Goal: Book appointment/travel/reservation

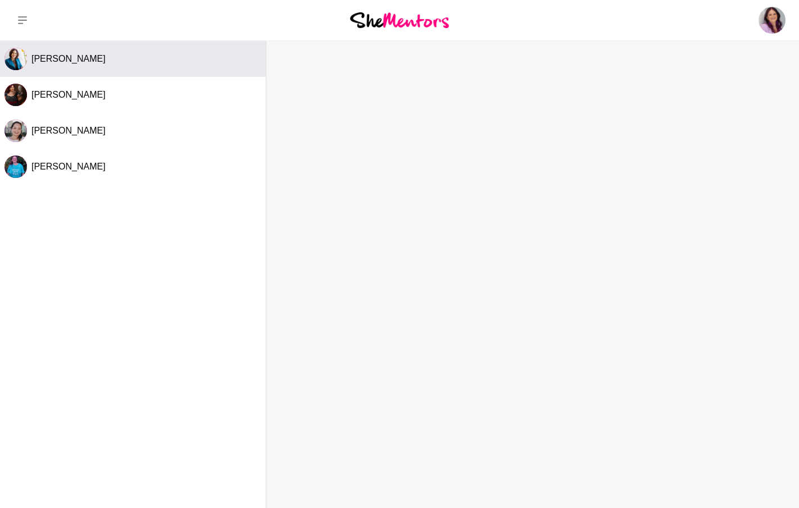
click at [98, 60] on div "[PERSON_NAME]" at bounding box center [146, 58] width 230 height 11
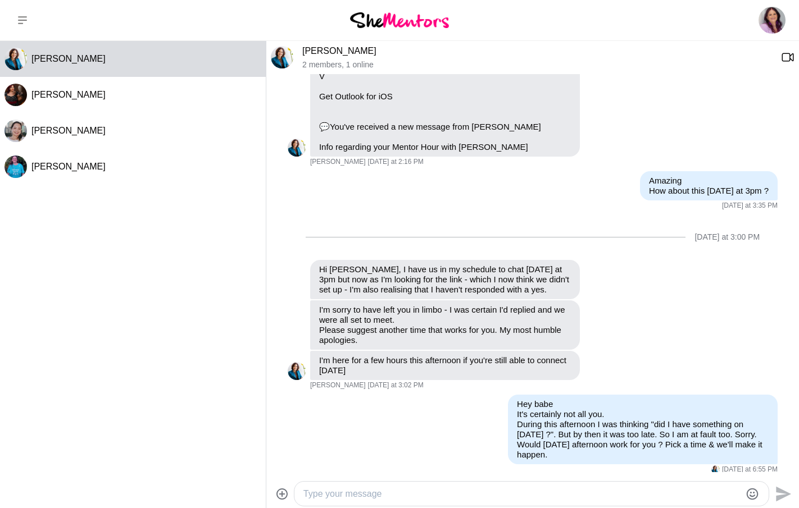
click at [403, 24] on img at bounding box center [399, 19] width 99 height 15
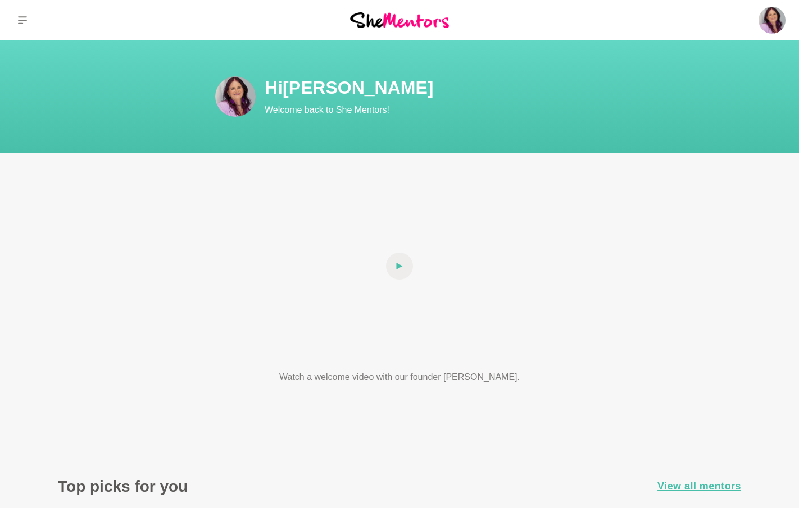
click at [19, 24] on icon at bounding box center [22, 20] width 9 height 9
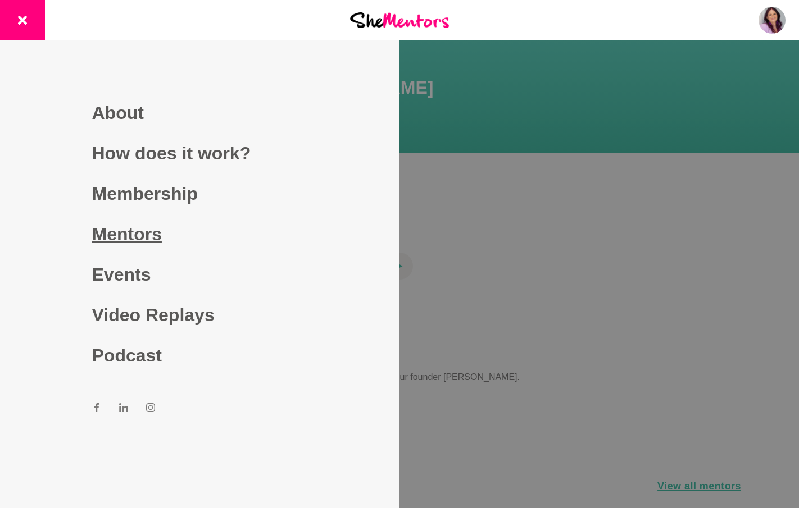
click at [129, 229] on link "Mentors" at bounding box center [200, 234] width 216 height 40
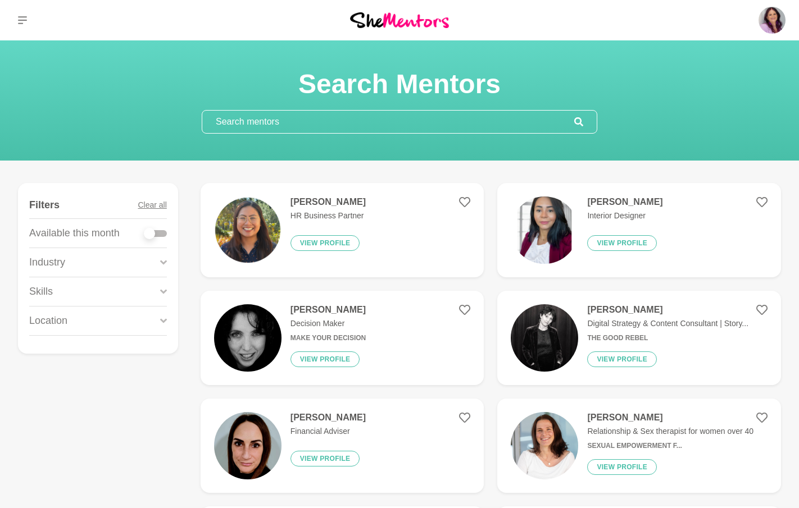
click at [285, 119] on input "text" at bounding box center [388, 122] width 372 height 22
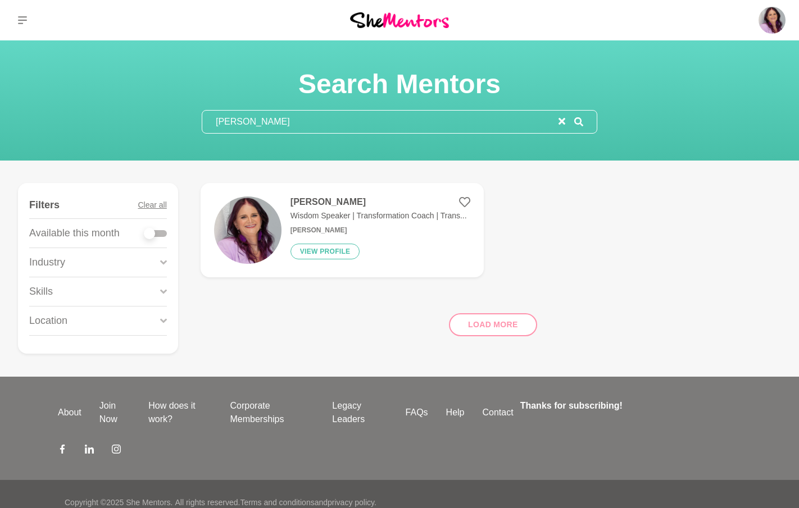
type input "[PERSON_NAME]"
click at [164, 231] on div at bounding box center [155, 233] width 22 height 7
checkbox input "true"
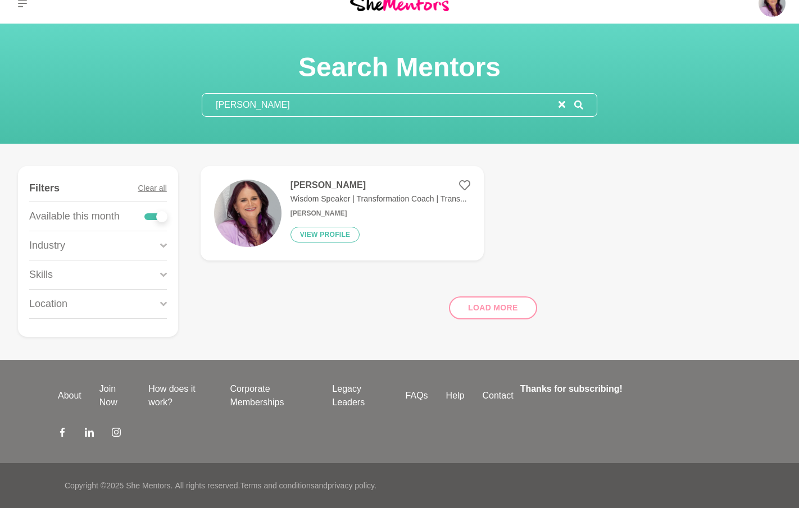
scroll to position [17, 0]
click at [326, 231] on button "View profile" at bounding box center [325, 235] width 70 height 16
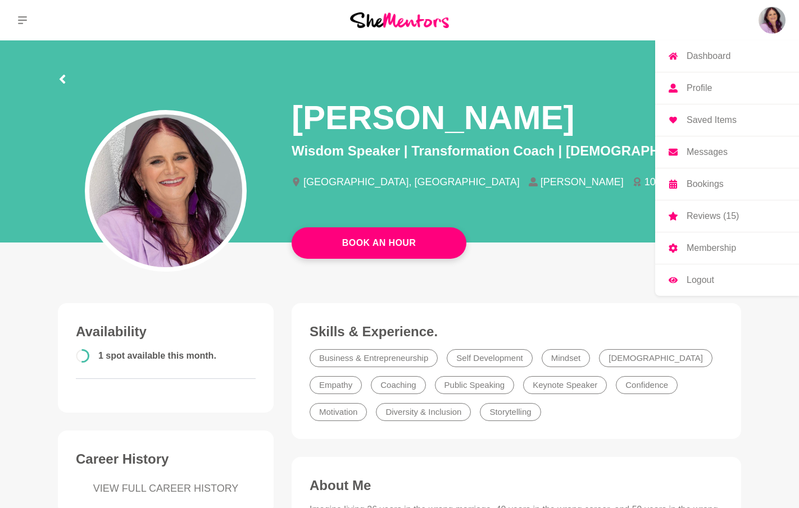
click at [704, 85] on p "Profile" at bounding box center [698, 88] width 25 height 9
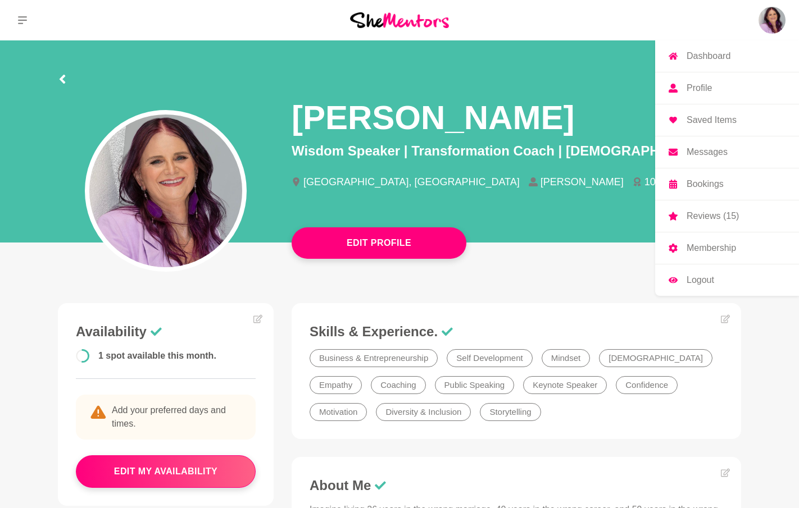
click at [697, 88] on p "Profile" at bounding box center [698, 88] width 25 height 9
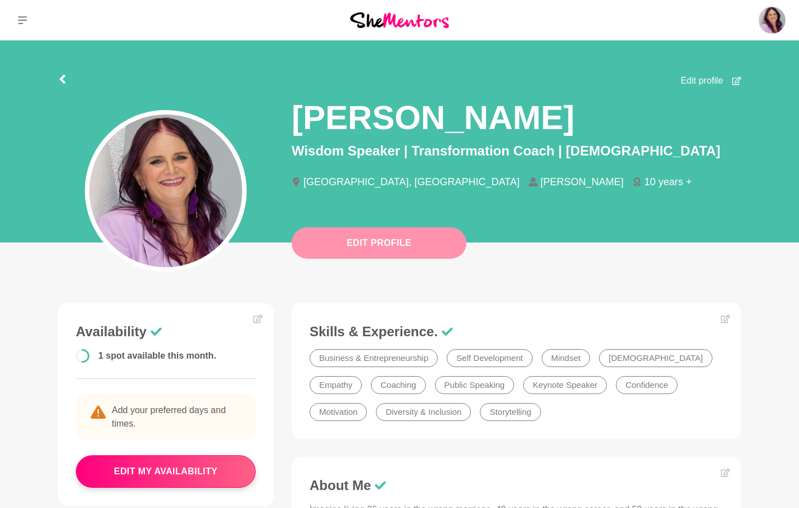
click at [382, 239] on button "Edit Profile" at bounding box center [378, 242] width 175 height 31
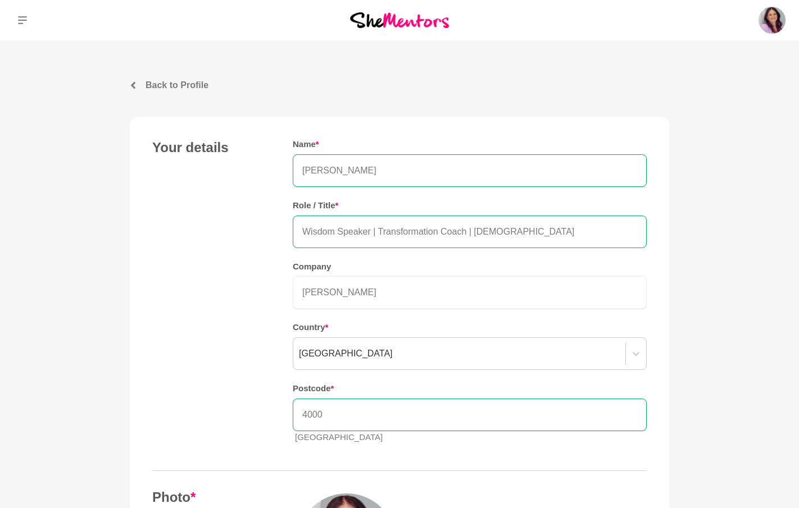
click at [320, 231] on input "Wisdom Speaker | Transformation Coach | [DEMOGRAPHIC_DATA]" at bounding box center [470, 232] width 354 height 33
click at [439, 231] on input "Motivational Speaker | Transformation Coach | [DEMOGRAPHIC_DATA]" at bounding box center [470, 232] width 354 height 33
click at [428, 230] on input "Motivational Speaker | Coach | [DEMOGRAPHIC_DATA]" at bounding box center [470, 232] width 354 height 33
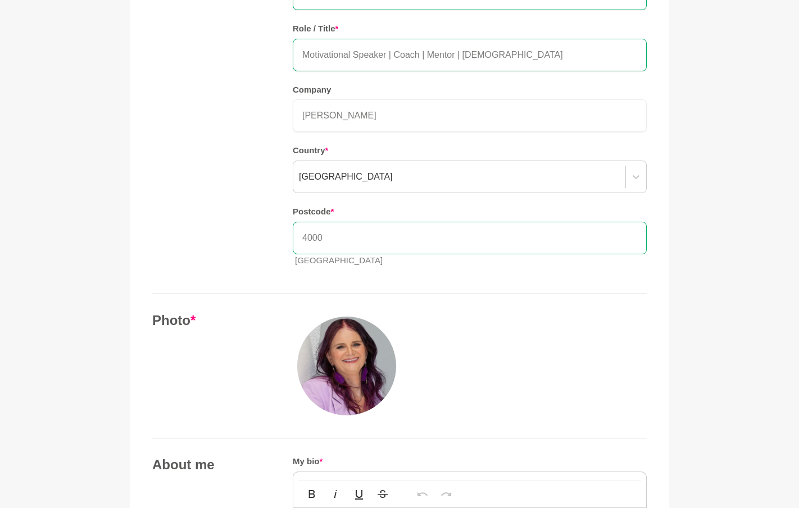
scroll to position [175, 0]
type input "Motivational Speaker | Coach | Mentor | [DEMOGRAPHIC_DATA]"
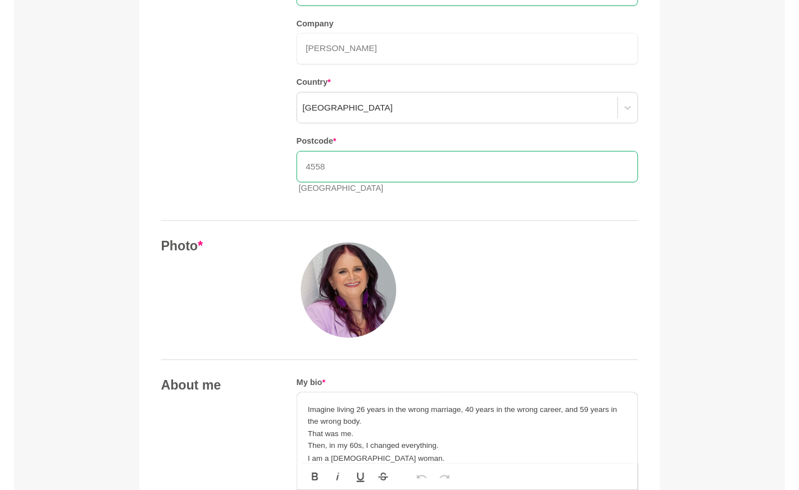
scroll to position [244, 0]
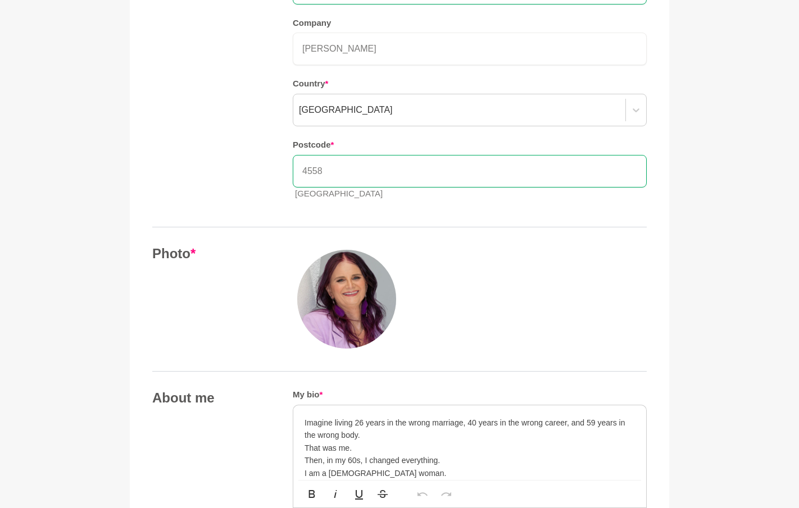
click at [388, 206] on div "Name * [PERSON_NAME] Role / Title * Motivational Speaker | Coach | Mentor | [DE…" at bounding box center [470, 52] width 354 height 313
click at [336, 171] on input "4558" at bounding box center [470, 171] width 354 height 33
drag, startPoint x: 308, startPoint y: 170, endPoint x: 291, endPoint y: 170, distance: 16.8
click at [291, 170] on div "Your details Name * [PERSON_NAME] Role / Title * Motivational Speaker | Coach |…" at bounding box center [399, 52] width 494 height 313
click at [383, 202] on div "Name * [PERSON_NAME] Role / Title * Motivational Speaker | Coach | Mentor | [DE…" at bounding box center [470, 52] width 354 height 313
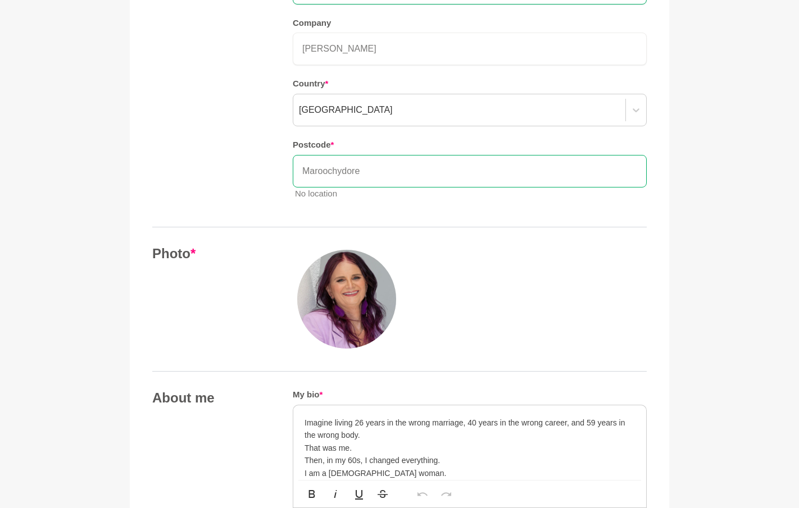
click at [379, 171] on input "Maroochydore" at bounding box center [470, 171] width 354 height 33
drag, startPoint x: 363, startPoint y: 168, endPoint x: 286, endPoint y: 166, distance: 76.4
click at [286, 166] on div "Your details Name * [PERSON_NAME] Role / Title * Motivational Speaker | Coach |…" at bounding box center [399, 52] width 494 height 313
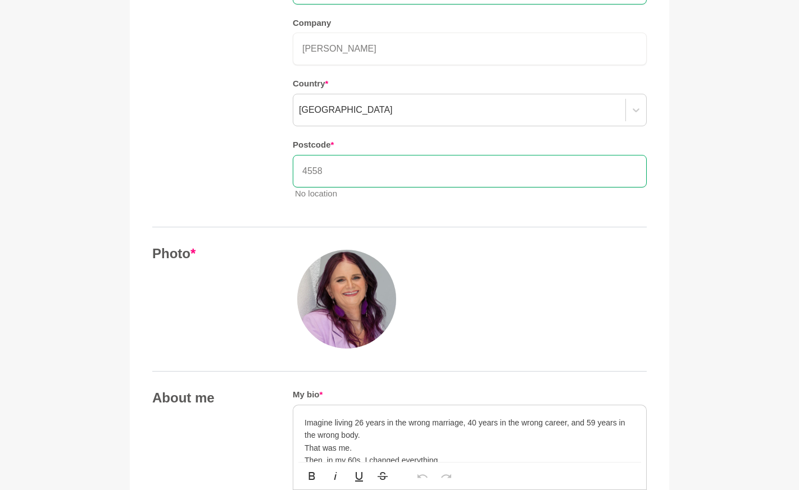
type input "4558"
click at [409, 198] on div "Name * [PERSON_NAME] Role / Title * Motivational Speaker | Coach | Mentor | [DE…" at bounding box center [470, 52] width 354 height 313
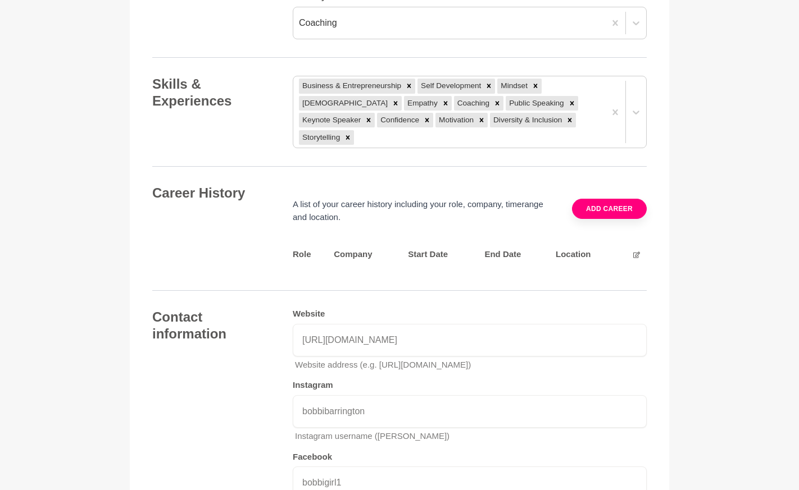
scroll to position [1487, 0]
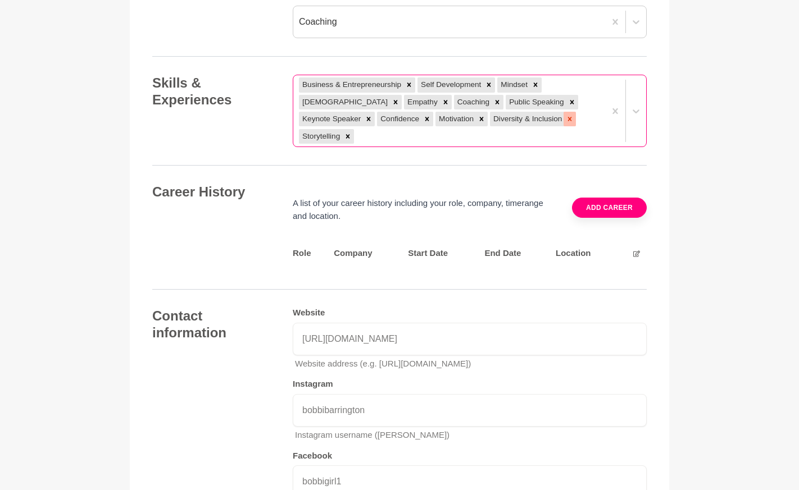
click at [568, 117] on icon at bounding box center [570, 119] width 4 height 4
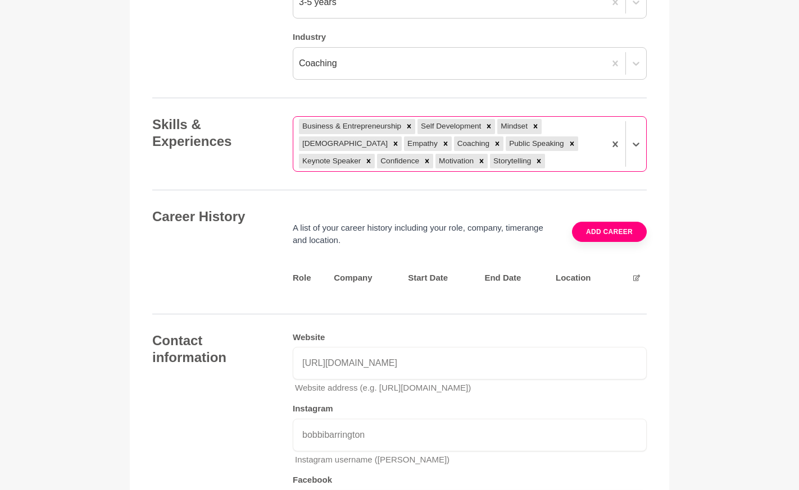
scroll to position [1444, 0]
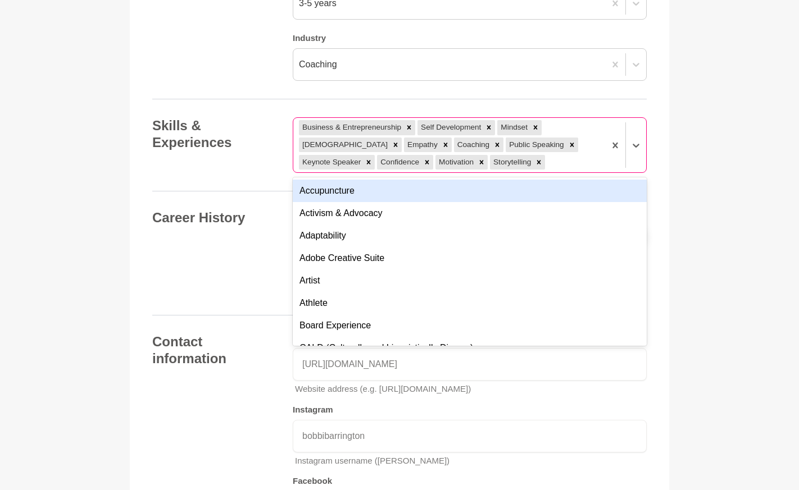
click at [495, 148] on div "Business & Entrepreneurship Self Development Mindset [DEMOGRAPHIC_DATA] Empathy…" at bounding box center [449, 145] width 312 height 54
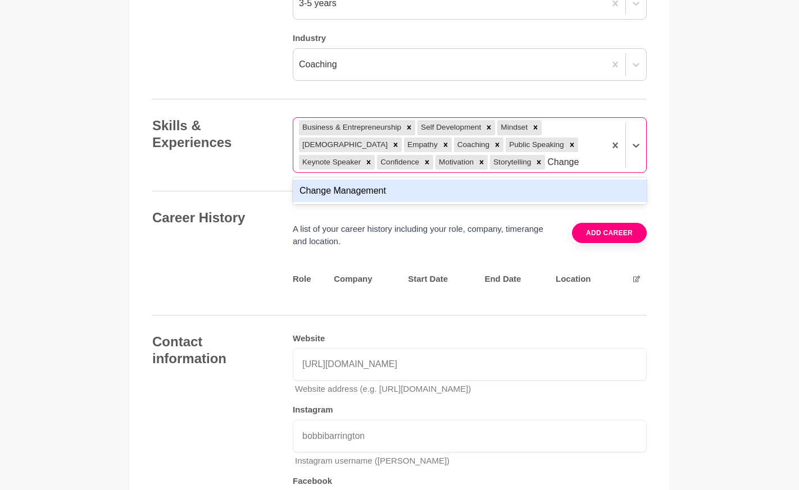
click at [547, 156] on input "Change" at bounding box center [563, 162] width 33 height 13
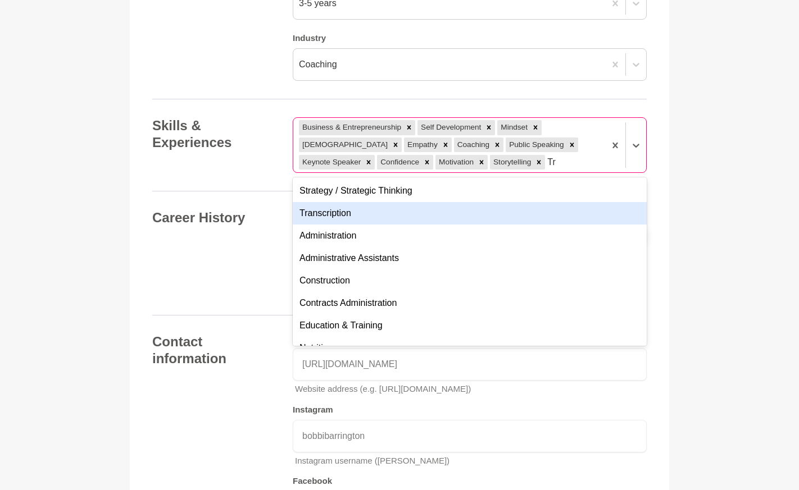
type input "T"
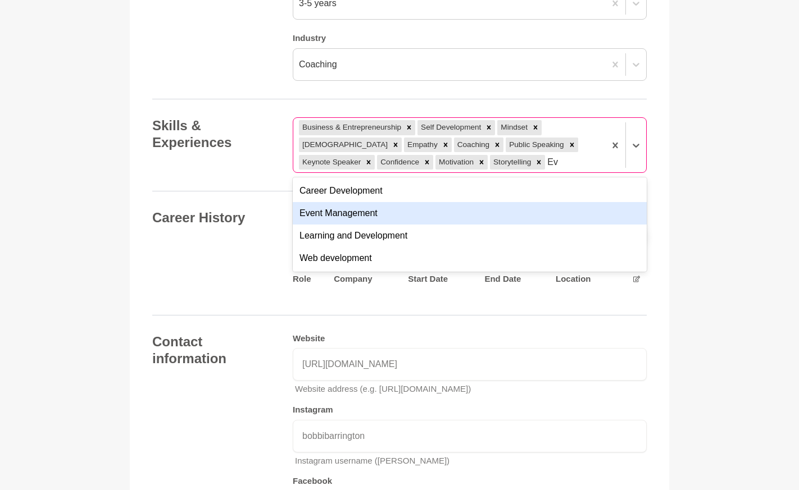
type input "E"
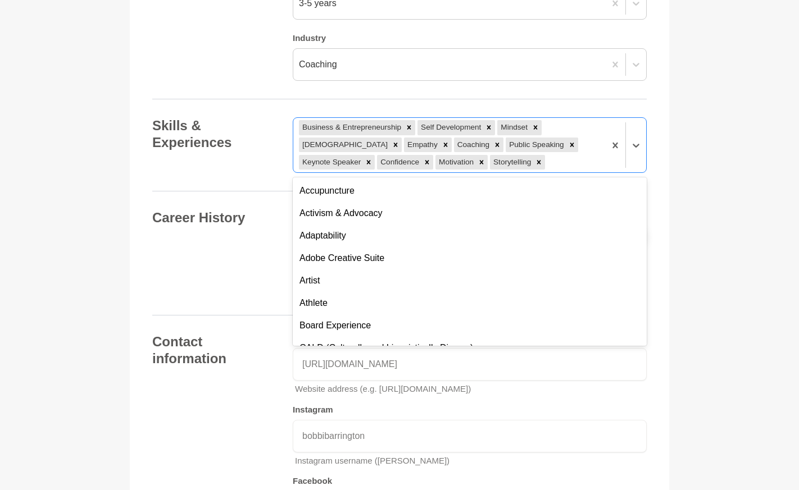
click at [241, 154] on div "Skills & Experiences option Diversity & Inclusion, deselected. option Event Man…" at bounding box center [399, 145] width 494 height 56
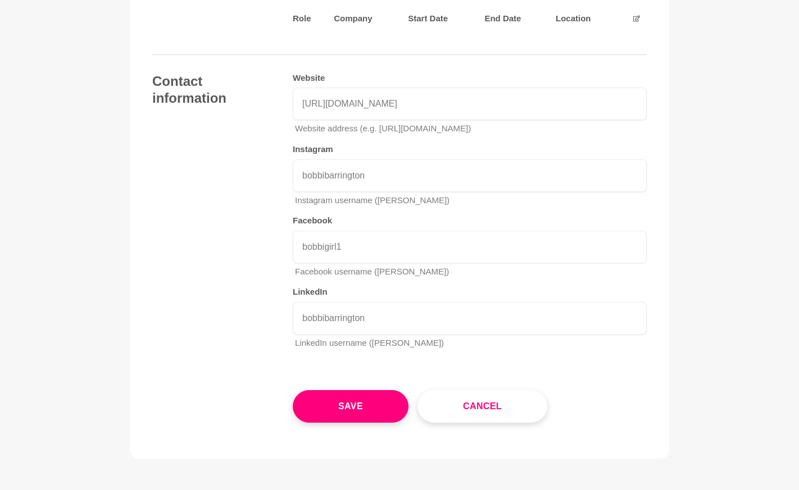
scroll to position [1703, 0]
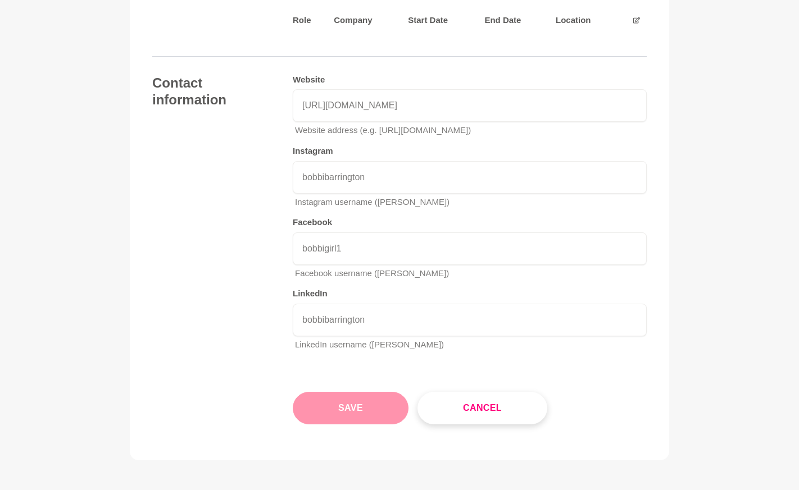
click at [353, 392] on button "Save" at bounding box center [351, 408] width 116 height 33
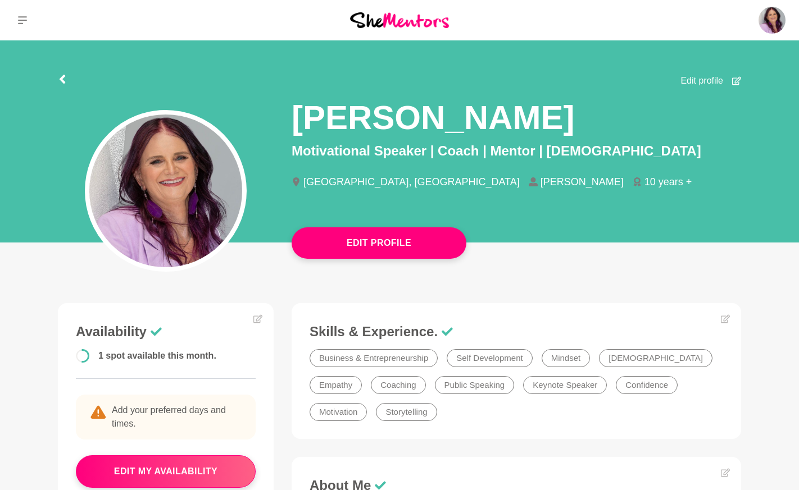
click at [17, 22] on button at bounding box center [22, 20] width 45 height 40
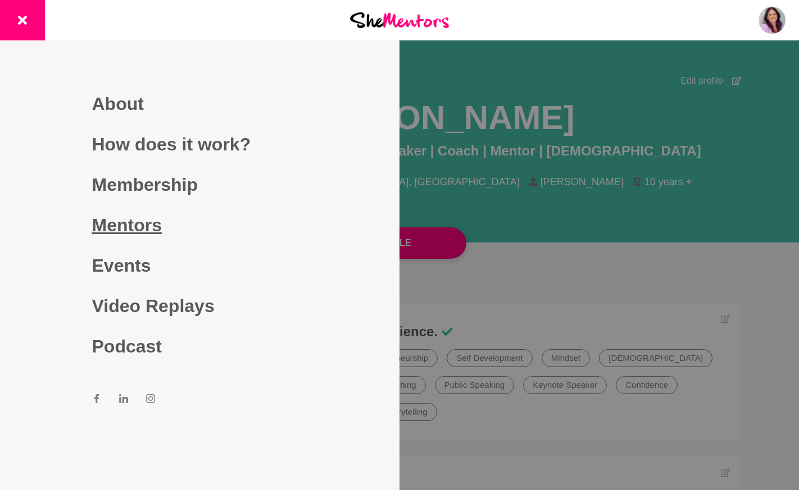
click at [121, 224] on link "Mentors" at bounding box center [200, 225] width 216 height 40
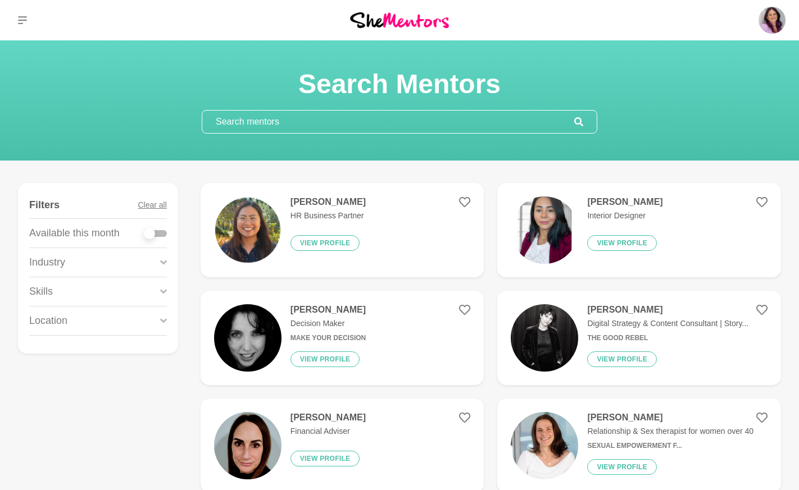
click at [300, 122] on input "text" at bounding box center [388, 122] width 372 height 22
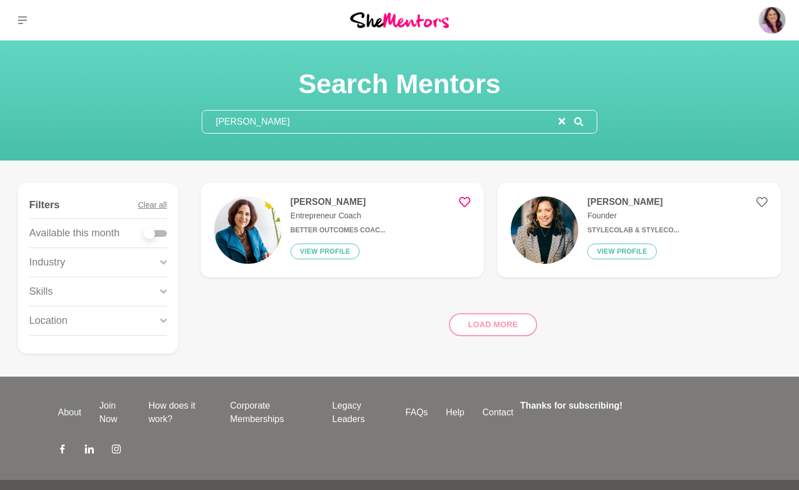
type input "[PERSON_NAME]"
click at [463, 202] on icon at bounding box center [464, 202] width 11 height 11
click at [323, 248] on button "View profile" at bounding box center [325, 252] width 70 height 16
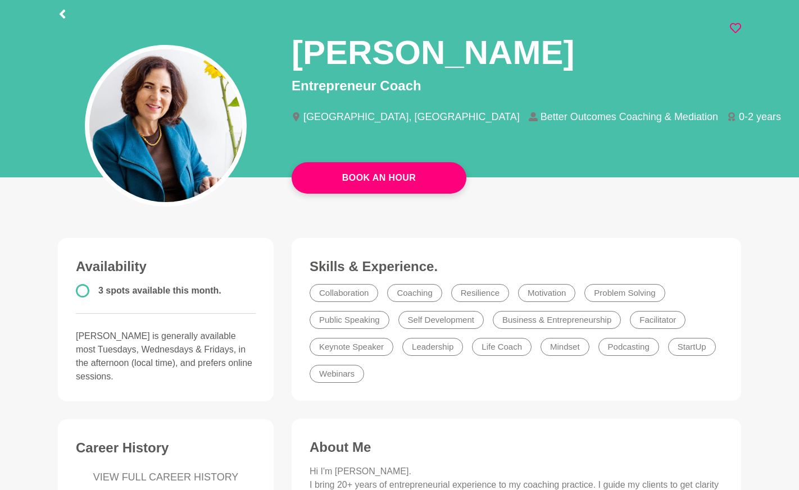
scroll to position [67, 0]
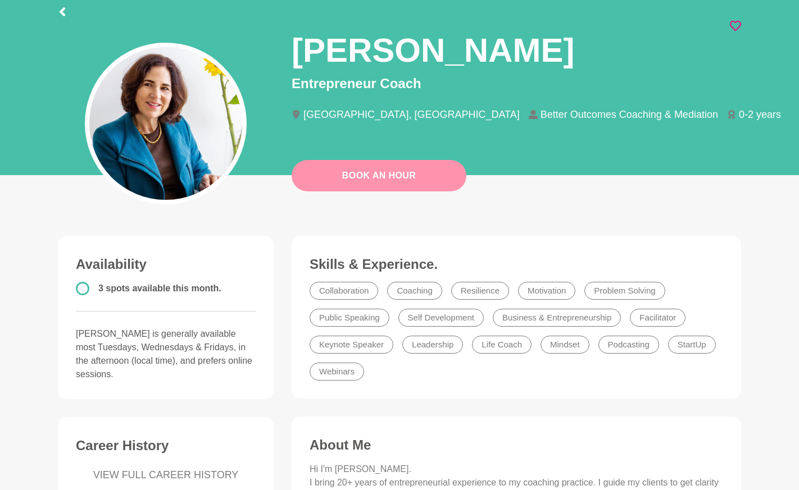
click at [375, 176] on link "Book An Hour" at bounding box center [378, 175] width 175 height 31
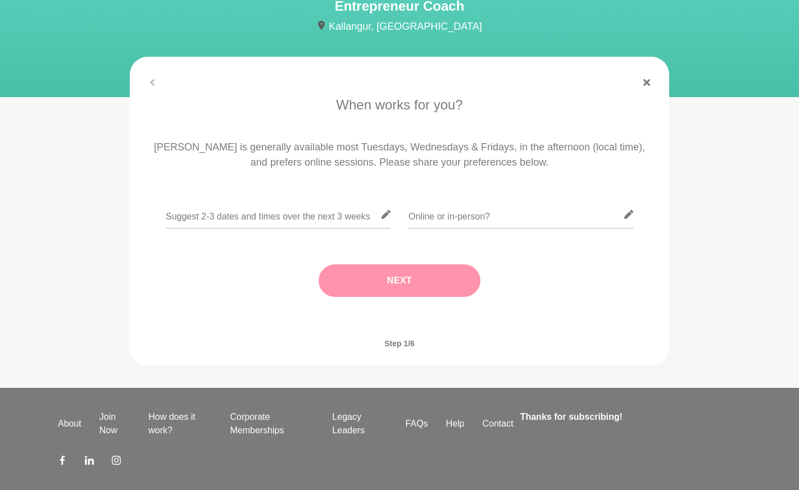
scroll to position [117, 0]
click at [421, 216] on input "text" at bounding box center [520, 215] width 225 height 28
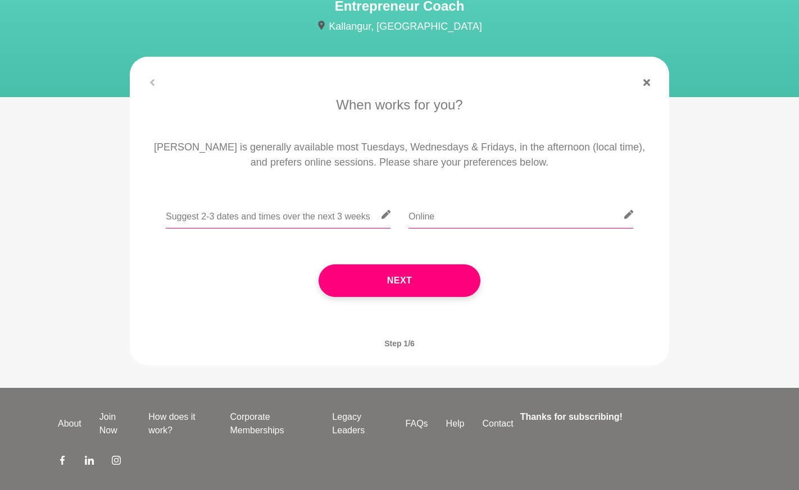
type input "Online"
click at [246, 220] on input "text" at bounding box center [278, 215] width 225 height 28
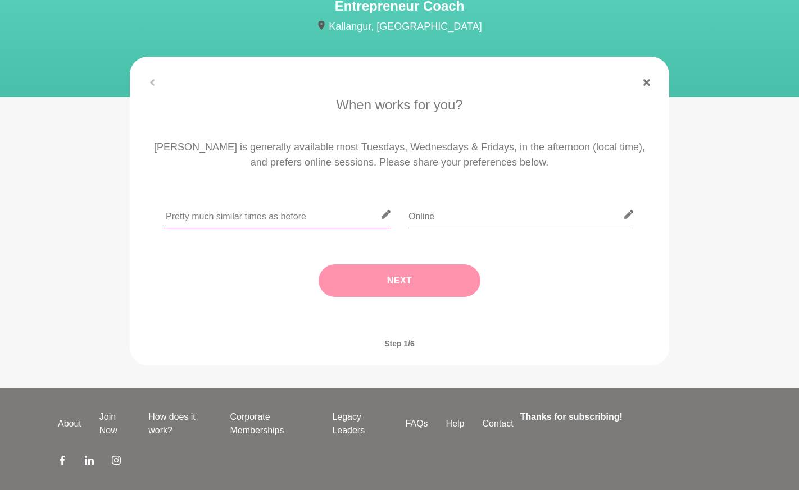
type input "Pretty much similar times as before"
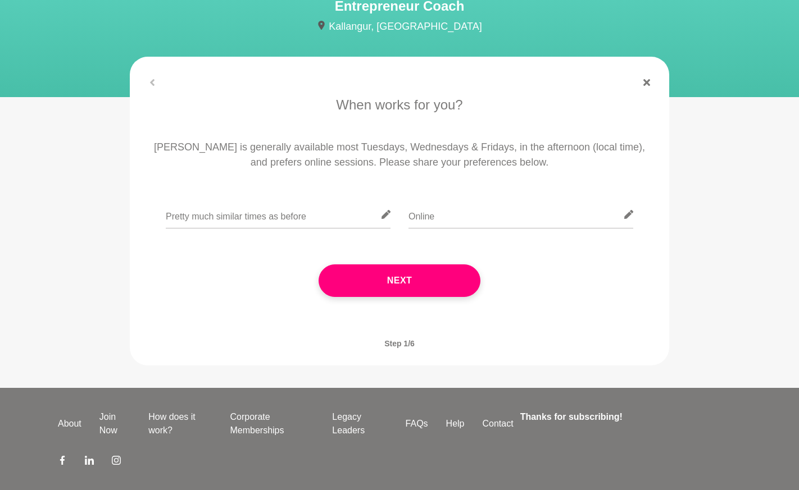
click at [395, 276] on button "Next" at bounding box center [399, 280] width 162 height 33
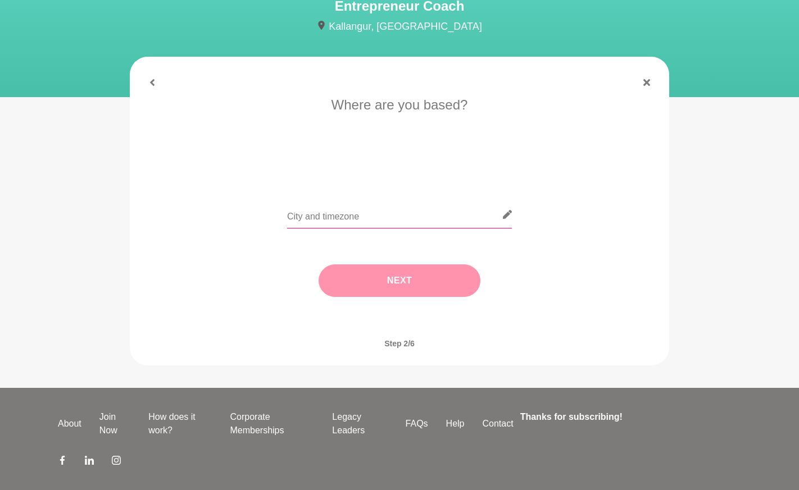
click at [365, 217] on input "text" at bounding box center [399, 215] width 225 height 28
type input "[GEOGRAPHIC_DATA]"
click at [400, 277] on button "Next" at bounding box center [399, 280] width 162 height 33
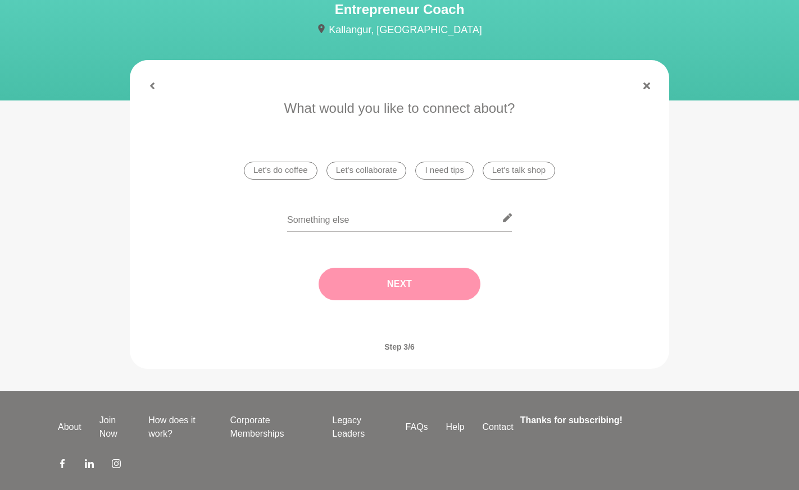
scroll to position [113, 1]
click at [440, 169] on li "I need tips" at bounding box center [444, 171] width 58 height 18
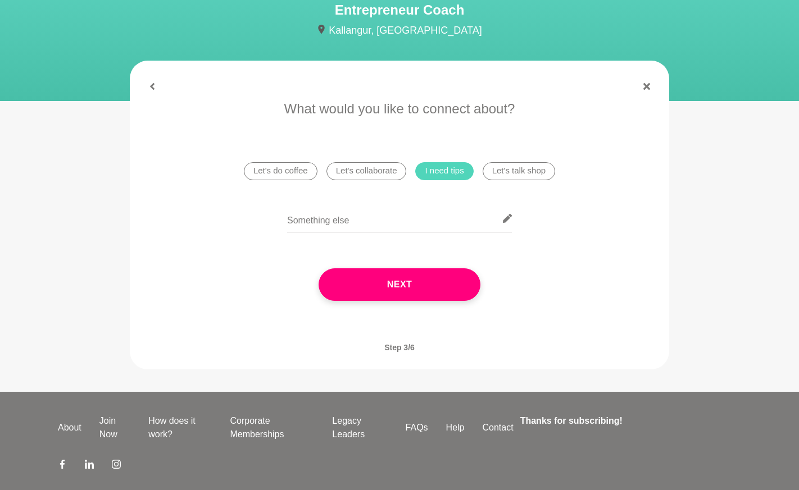
scroll to position [113, 0]
click at [362, 224] on input "text" at bounding box center [399, 219] width 225 height 28
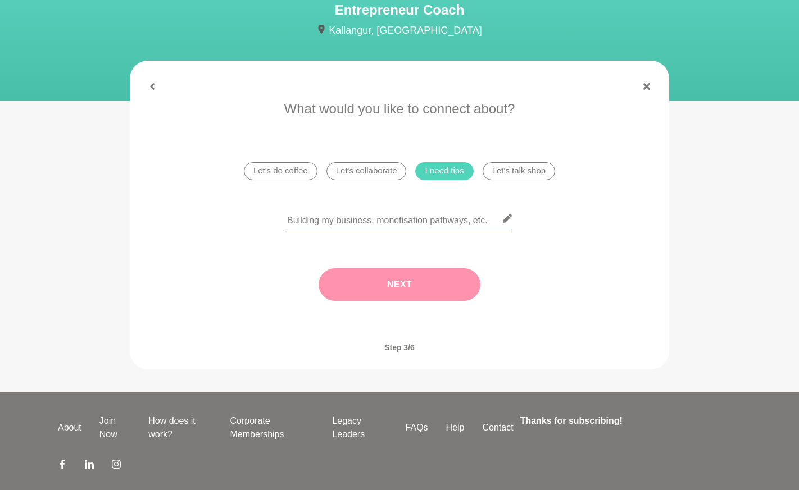
type input "Building my business, monetisation pathways, etc."
click at [399, 281] on button "Next" at bounding box center [399, 284] width 162 height 33
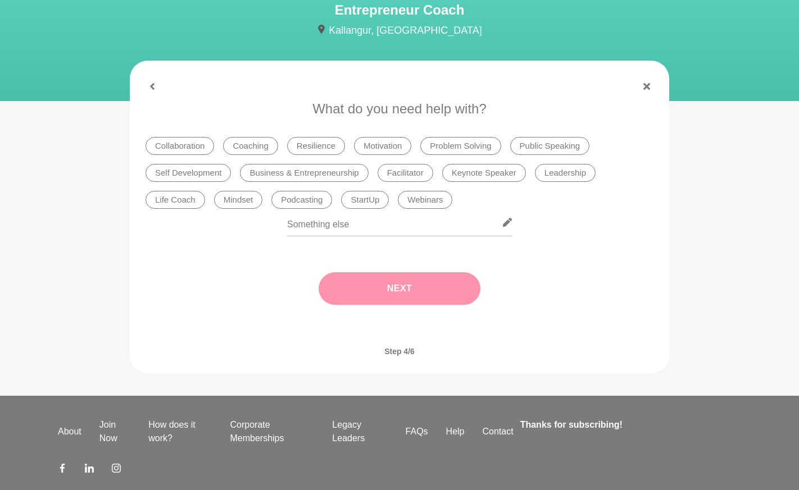
click at [300, 174] on li "Business & Entrepreneurship" at bounding box center [304, 173] width 128 height 18
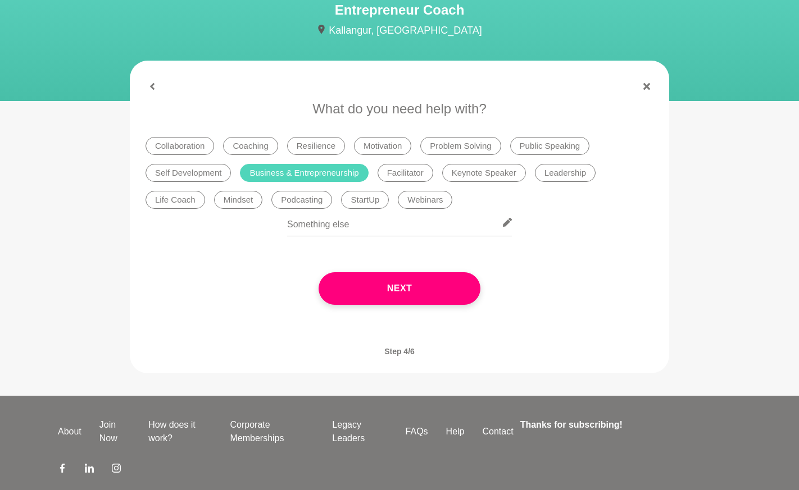
click at [366, 199] on li "StartUp" at bounding box center [365, 200] width 48 height 18
click at [403, 288] on button "Next" at bounding box center [399, 288] width 162 height 33
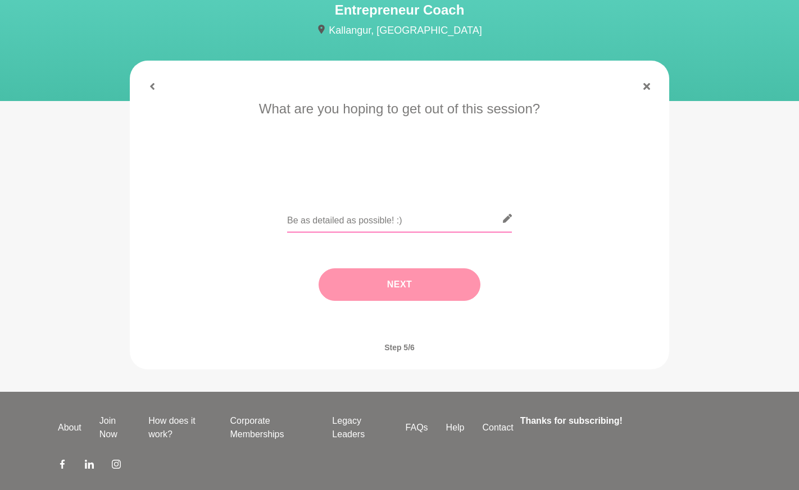
click at [324, 221] on input "text" at bounding box center [399, 219] width 225 height 28
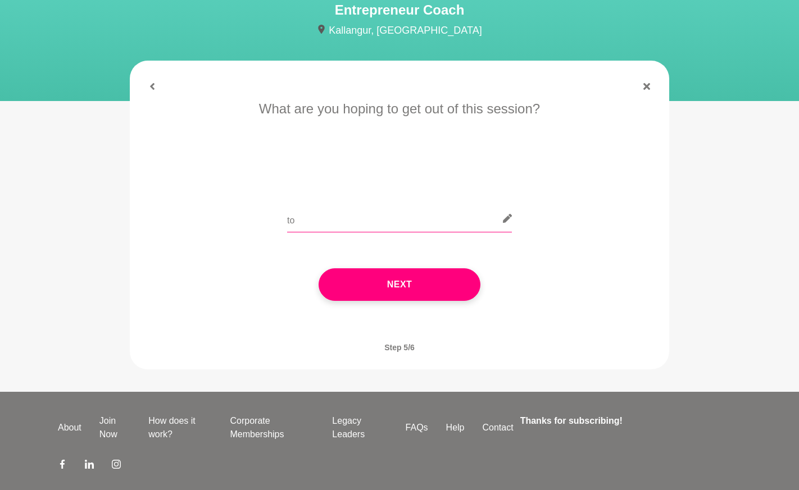
type input "t"
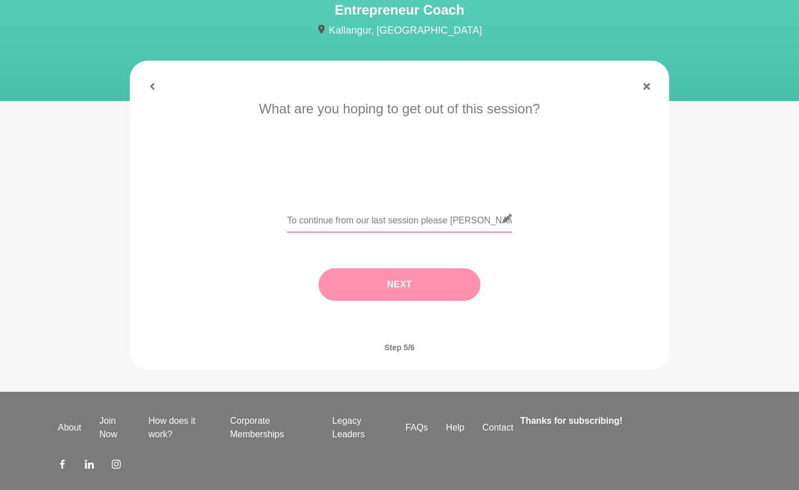
type input "To continue from our last session please [PERSON_NAME]."
click at [400, 279] on button "Next" at bounding box center [399, 284] width 162 height 33
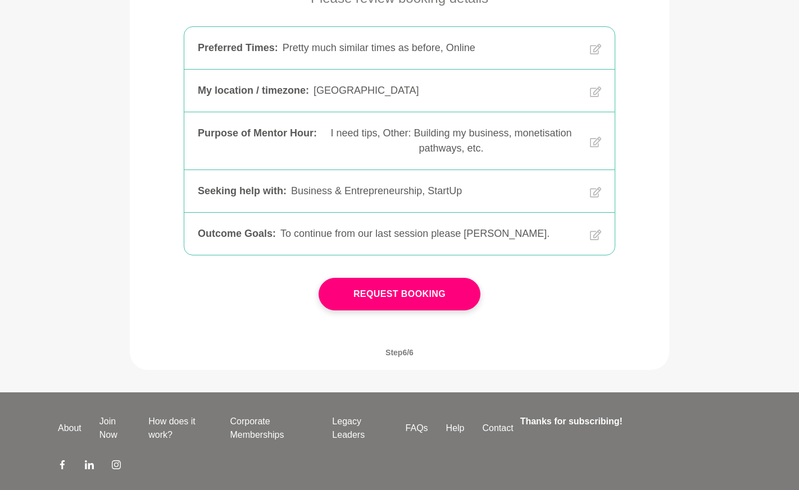
scroll to position [225, 0]
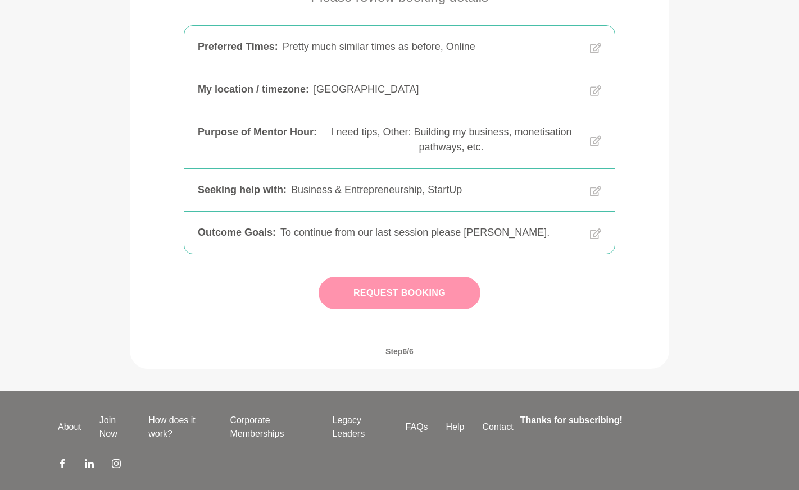
click at [390, 289] on button "Request Booking" at bounding box center [399, 293] width 162 height 33
